Goal: Task Accomplishment & Management: Manage account settings

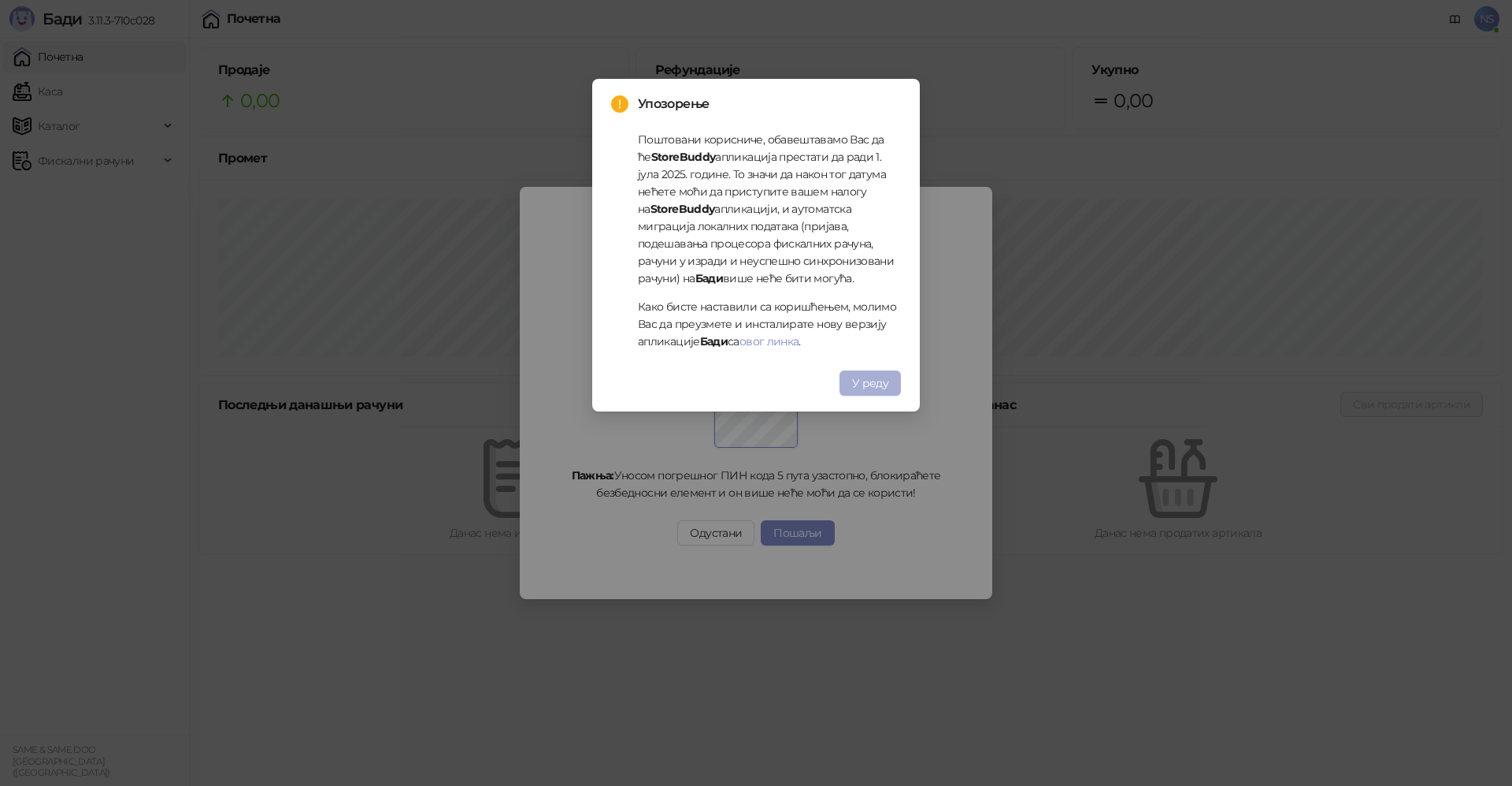
click at [882, 385] on span "У реду" at bounding box center [870, 383] width 37 height 14
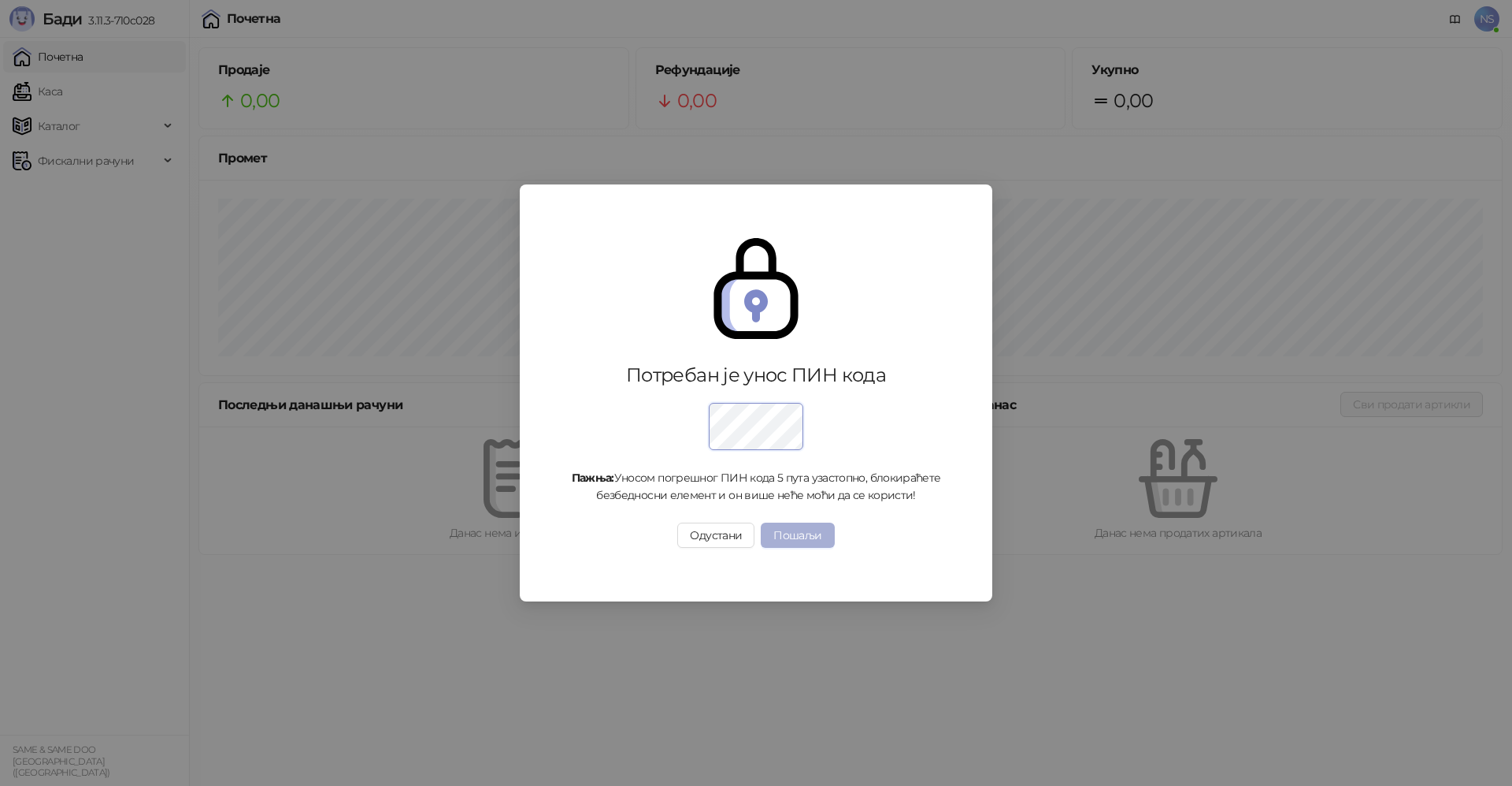
click at [811, 542] on button "Пошаљи" at bounding box center [798, 534] width 73 height 25
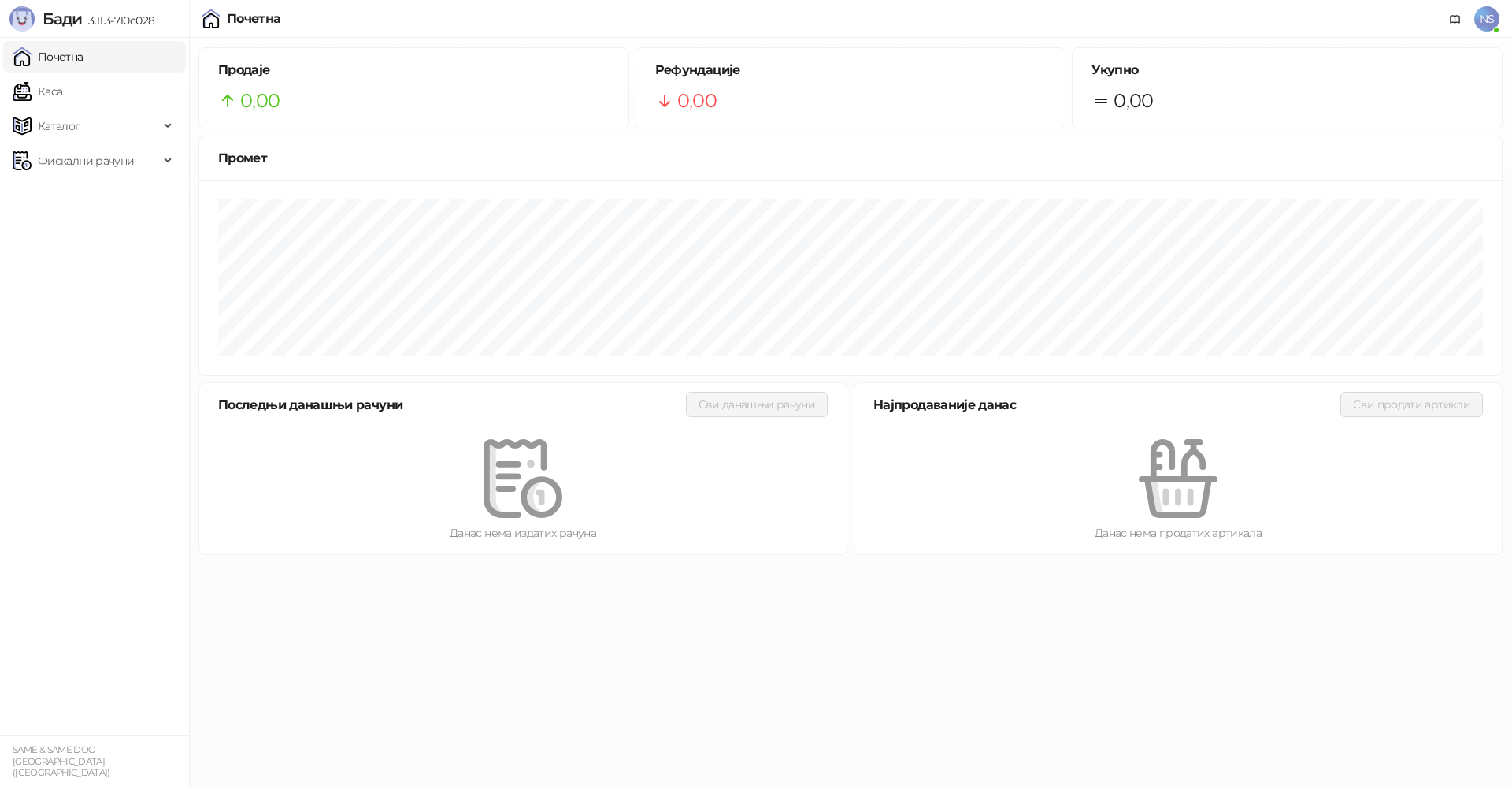
click at [81, 51] on link "Почетна" at bounding box center [49, 56] width 71 height 32
click at [1490, 19] on span "NS" at bounding box center [1486, 18] width 25 height 25
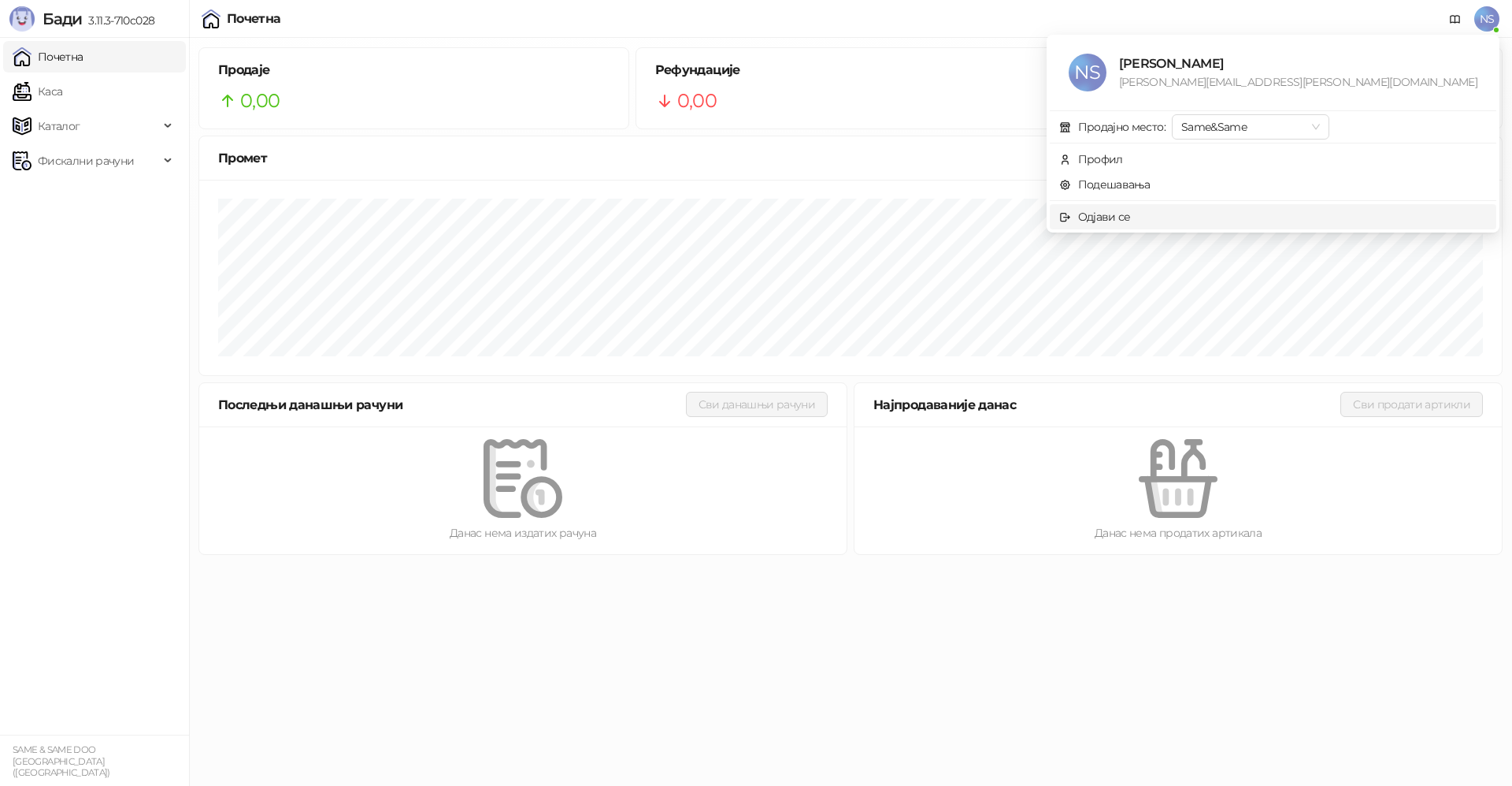
click at [1132, 213] on div "Одјави се" at bounding box center [1104, 216] width 53 height 17
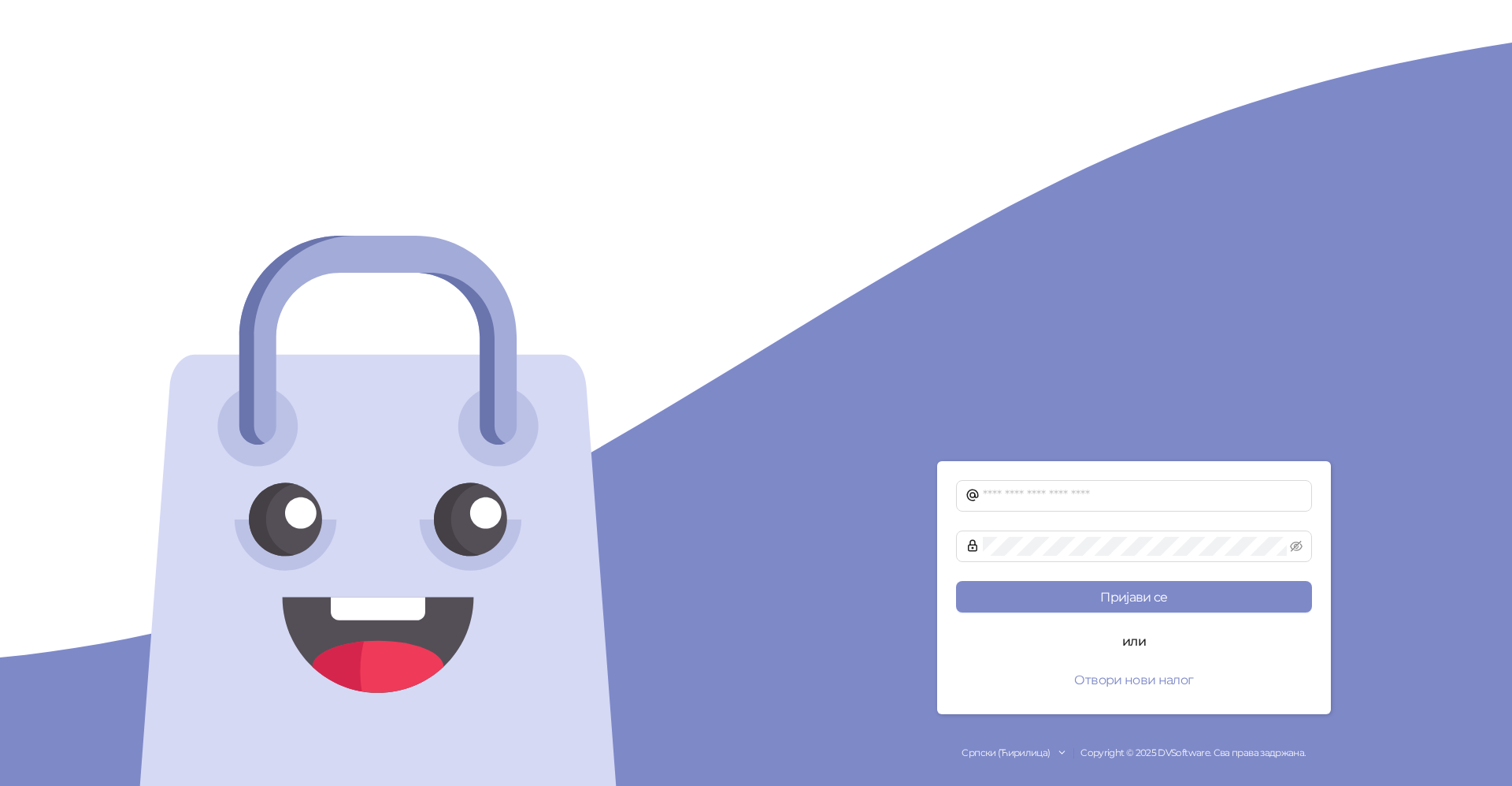
click at [1317, 387] on body "Пријави се или Отвори нови налог Српски (Ћирилица) Copyright © 2025 DVSoftware.…" at bounding box center [756, 393] width 1512 height 786
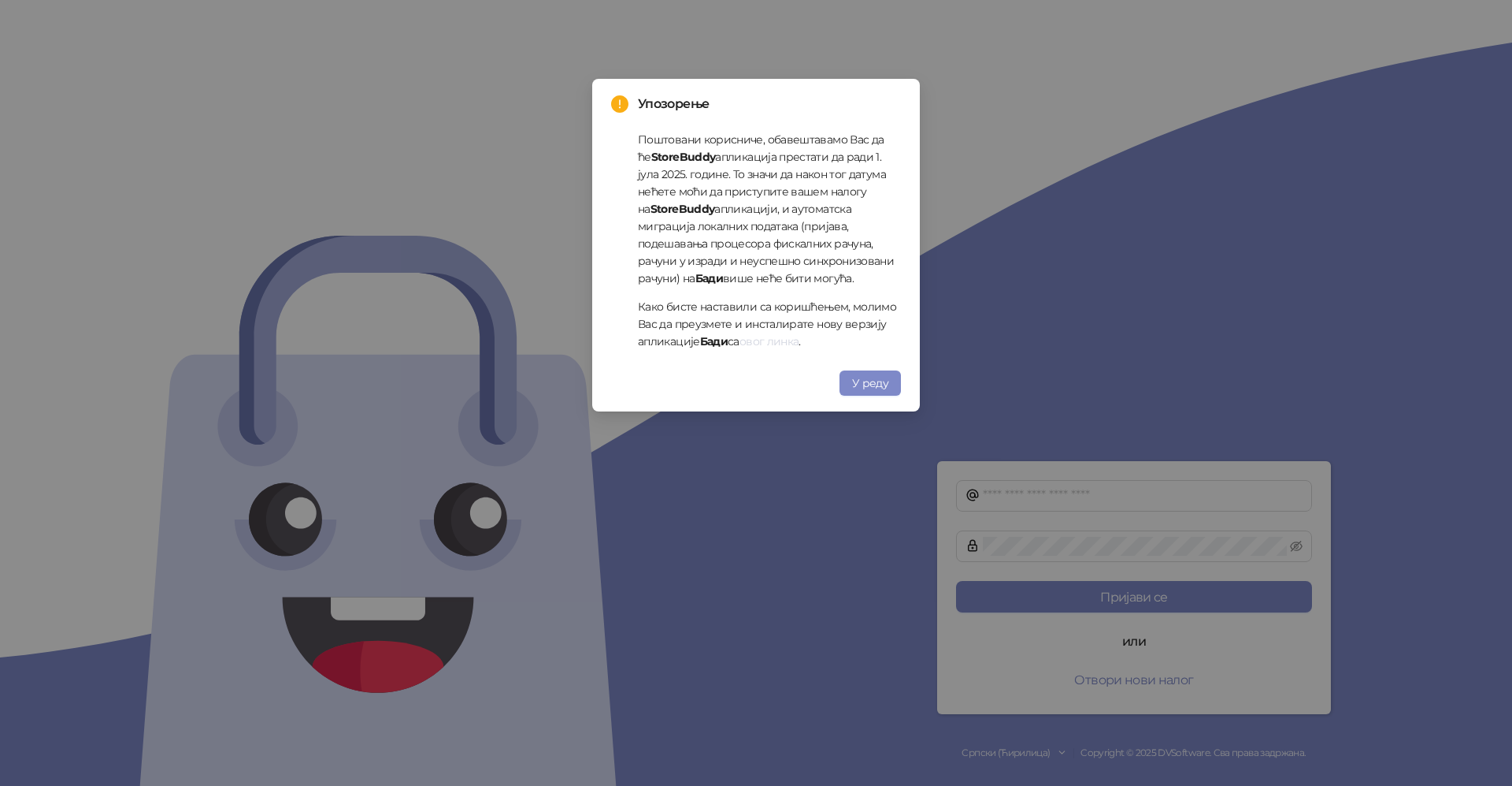
click at [788, 343] on link "овог линка" at bounding box center [770, 341] width 59 height 14
drag, startPoint x: 868, startPoint y: 383, endPoint x: 902, endPoint y: 378, distance: 34.4
click at [870, 383] on span "У реду" at bounding box center [870, 383] width 37 height 14
